Goal: Task Accomplishment & Management: Manage account settings

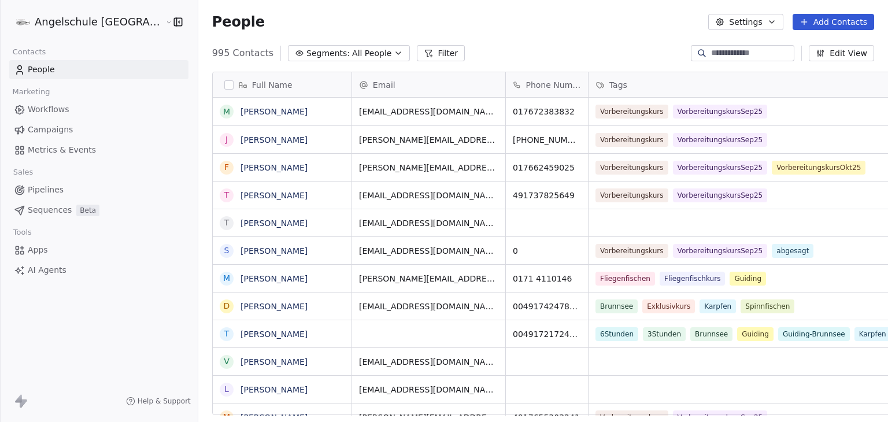
scroll to position [9, 9]
click at [47, 132] on span "Campaigns" at bounding box center [50, 130] width 45 height 12
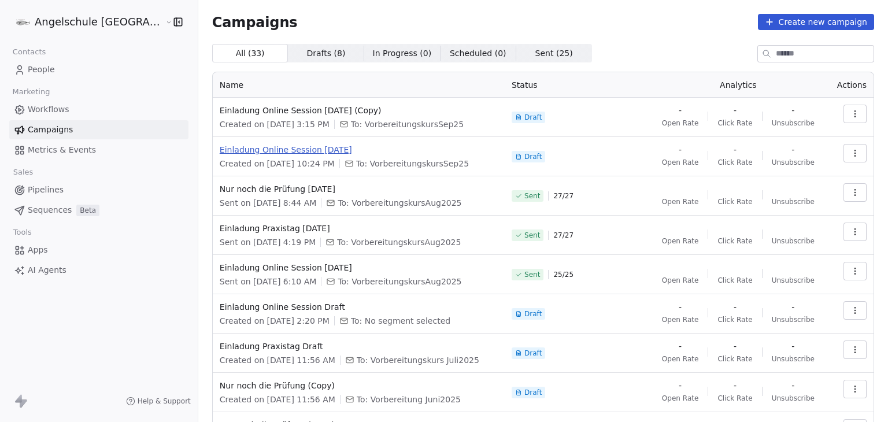
click at [317, 153] on span "Einladung Online Session September2025" at bounding box center [359, 150] width 278 height 12
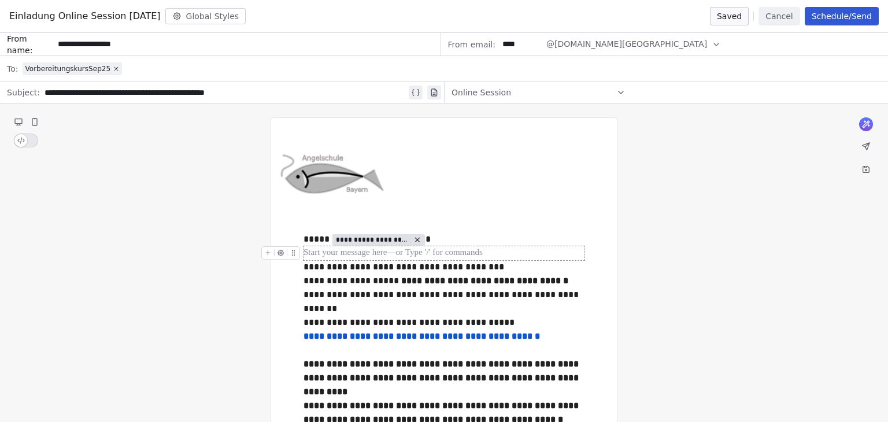
click at [474, 250] on div at bounding box center [444, 253] width 281 height 14
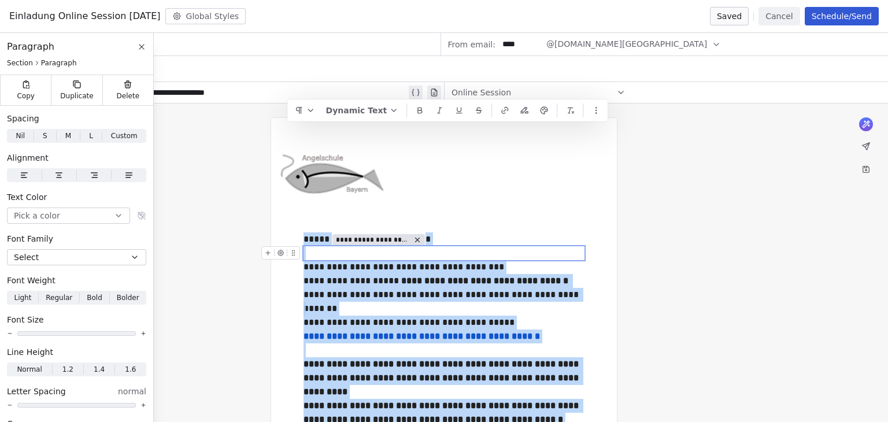
copy div "**********"
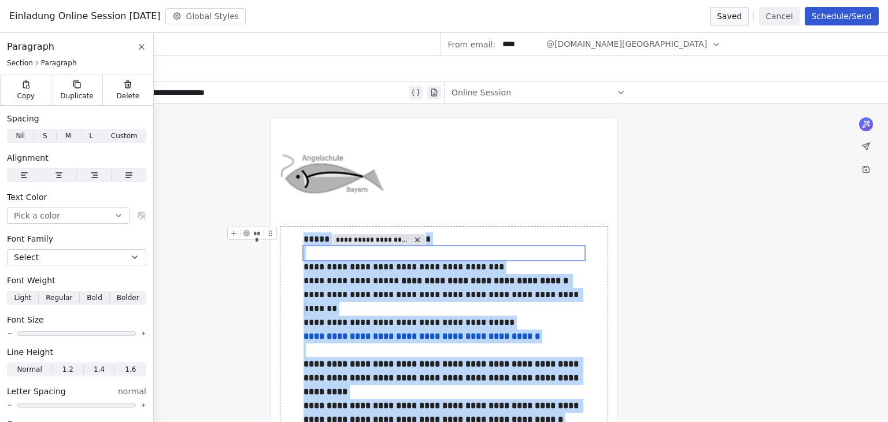
click at [775, 23] on button "Cancel" at bounding box center [779, 16] width 41 height 19
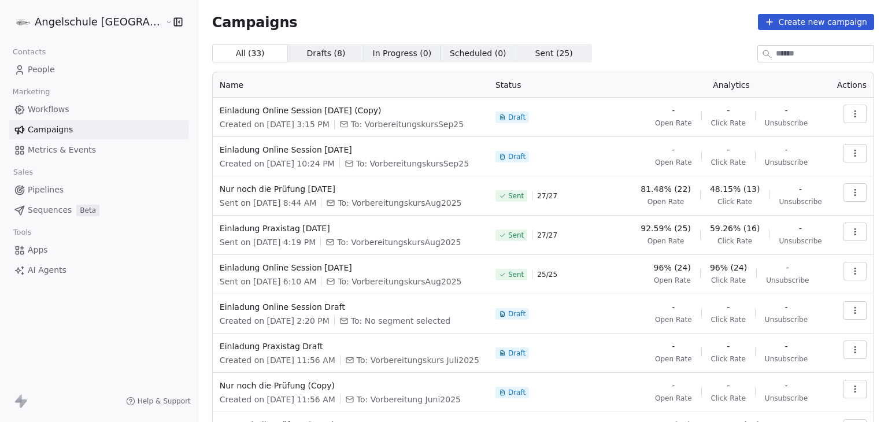
click at [618, 49] on div "All ( 33 ) All ( 33 ) Drafts ( 8 ) Drafts ( 8 ) In Progress ( 0 ) In Progress (…" at bounding box center [543, 53] width 662 height 19
click at [542, 42] on div "Campaigns Create new campaign All ( 33 ) All ( 33 ) Drafts ( 8 ) Drafts ( 8 ) I…" at bounding box center [543, 270] width 662 height 512
click at [83, 27] on html "Angelschule Bayern Contacts People Marketing Workflows Campaigns Metrics & Even…" at bounding box center [444, 211] width 888 height 422
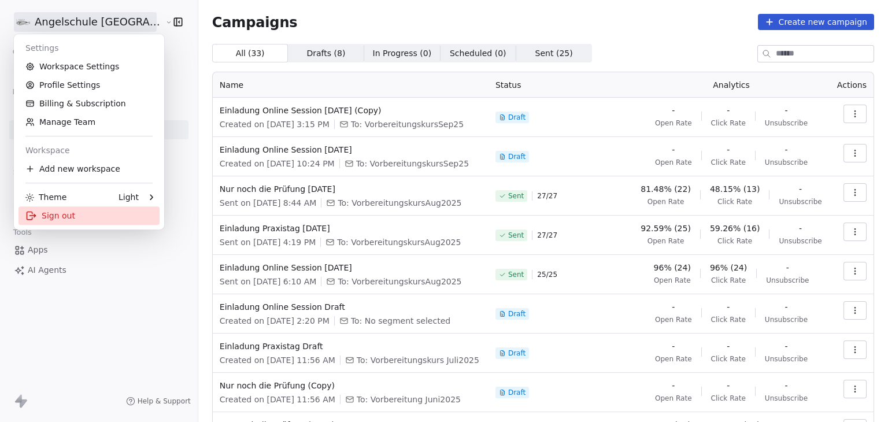
click at [57, 213] on div "Sign out" at bounding box center [89, 215] width 141 height 19
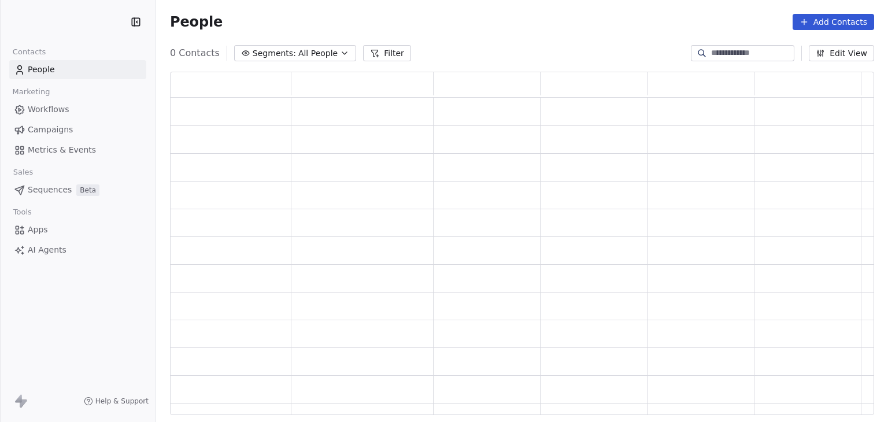
scroll to position [334, 695]
